Goal: Navigation & Orientation: Find specific page/section

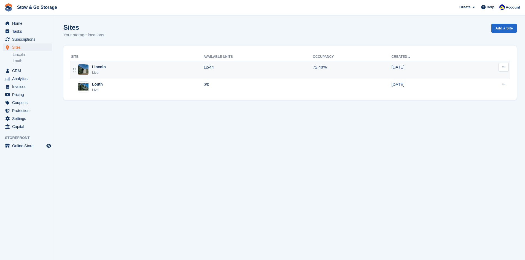
click at [103, 73] on div "Live" at bounding box center [99, 73] width 14 height 6
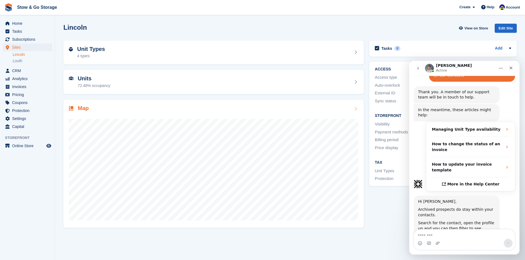
scroll to position [178, 0]
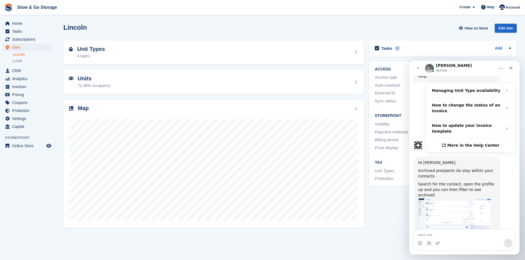
click at [415, 69] on button "go back" at bounding box center [418, 68] width 10 height 10
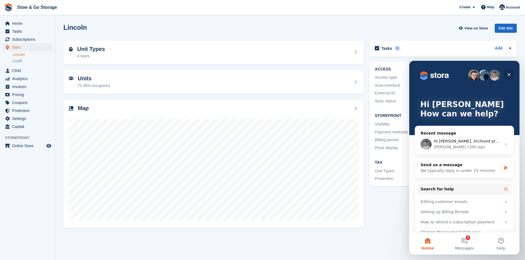
click at [509, 72] on icon "Close" at bounding box center [509, 74] width 4 height 4
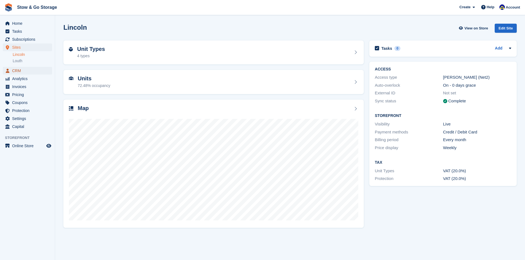
click at [21, 69] on span "CRM" at bounding box center [28, 71] width 33 height 8
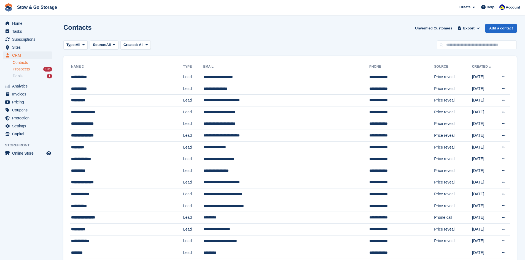
click at [33, 70] on div "Prospects 195" at bounding box center [32, 69] width 39 height 5
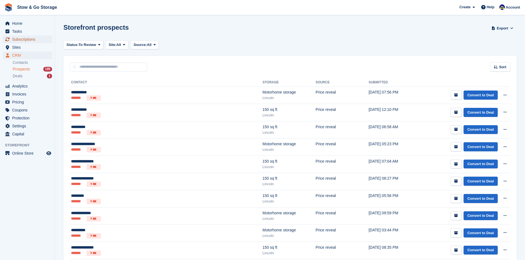
click at [24, 39] on span "Subscriptions" at bounding box center [28, 40] width 33 height 8
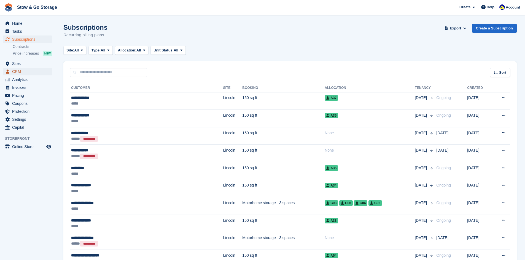
click at [20, 73] on span "CRM" at bounding box center [28, 72] width 33 height 8
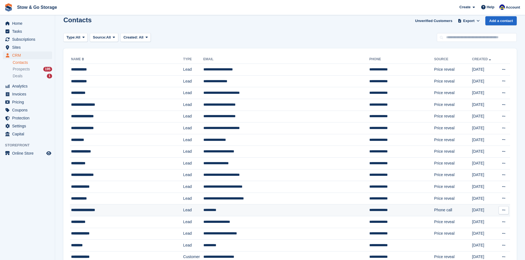
scroll to position [6, 0]
